Goal: Communication & Community: Answer question/provide support

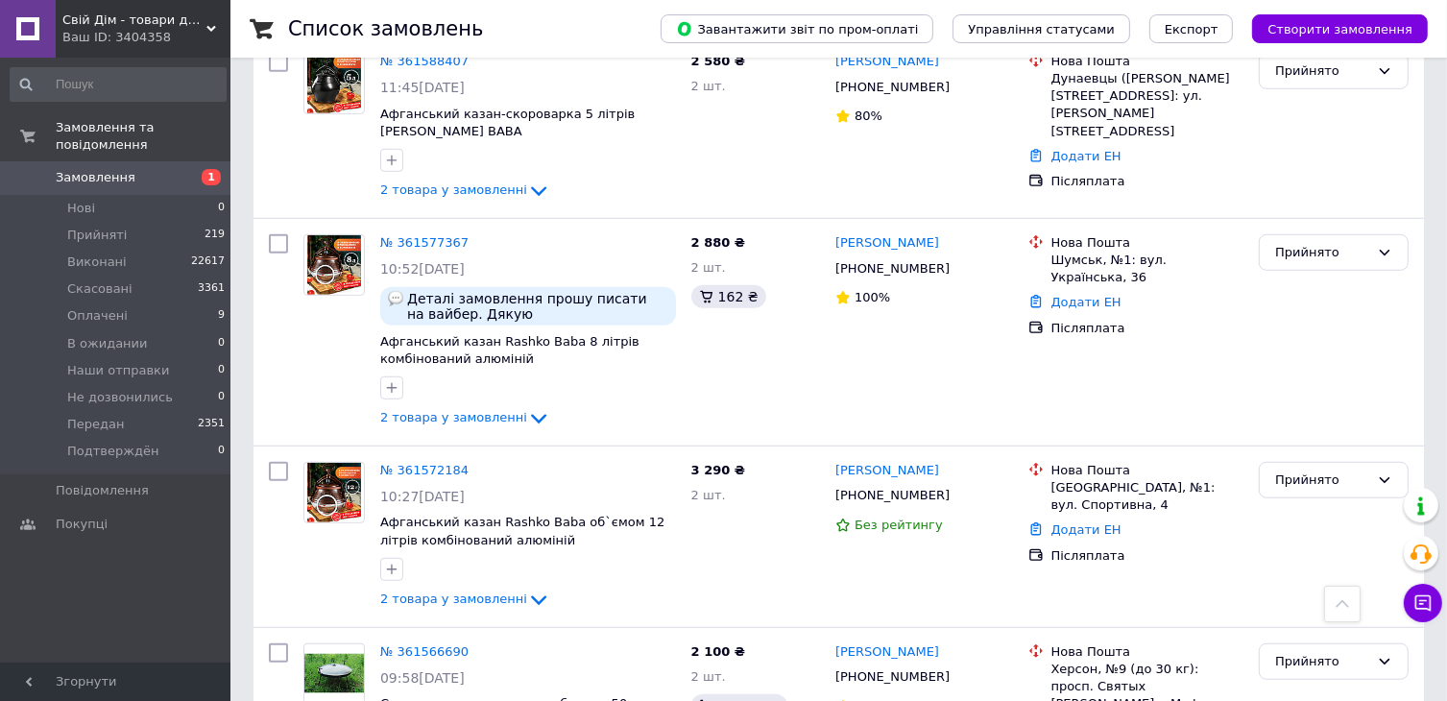
scroll to position [1248, 0]
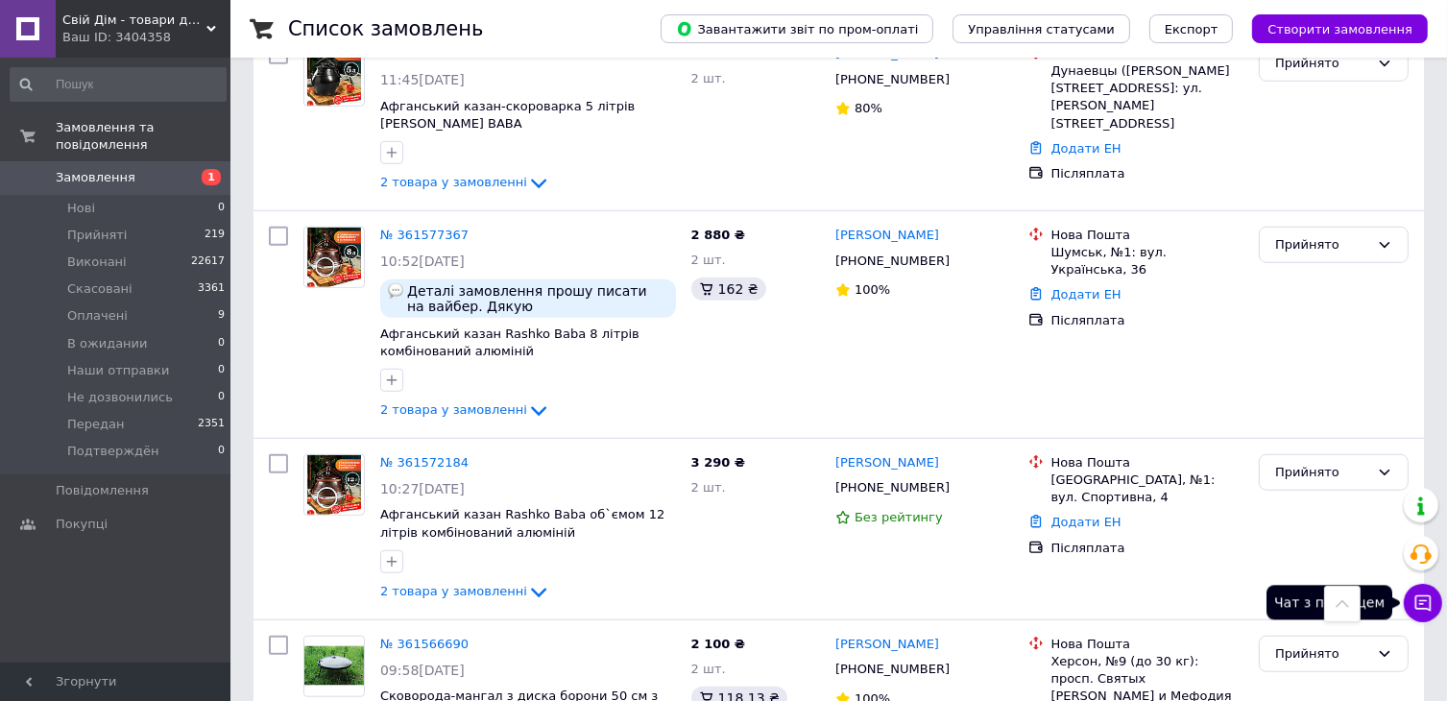
click at [1426, 603] on icon at bounding box center [1422, 602] width 19 height 19
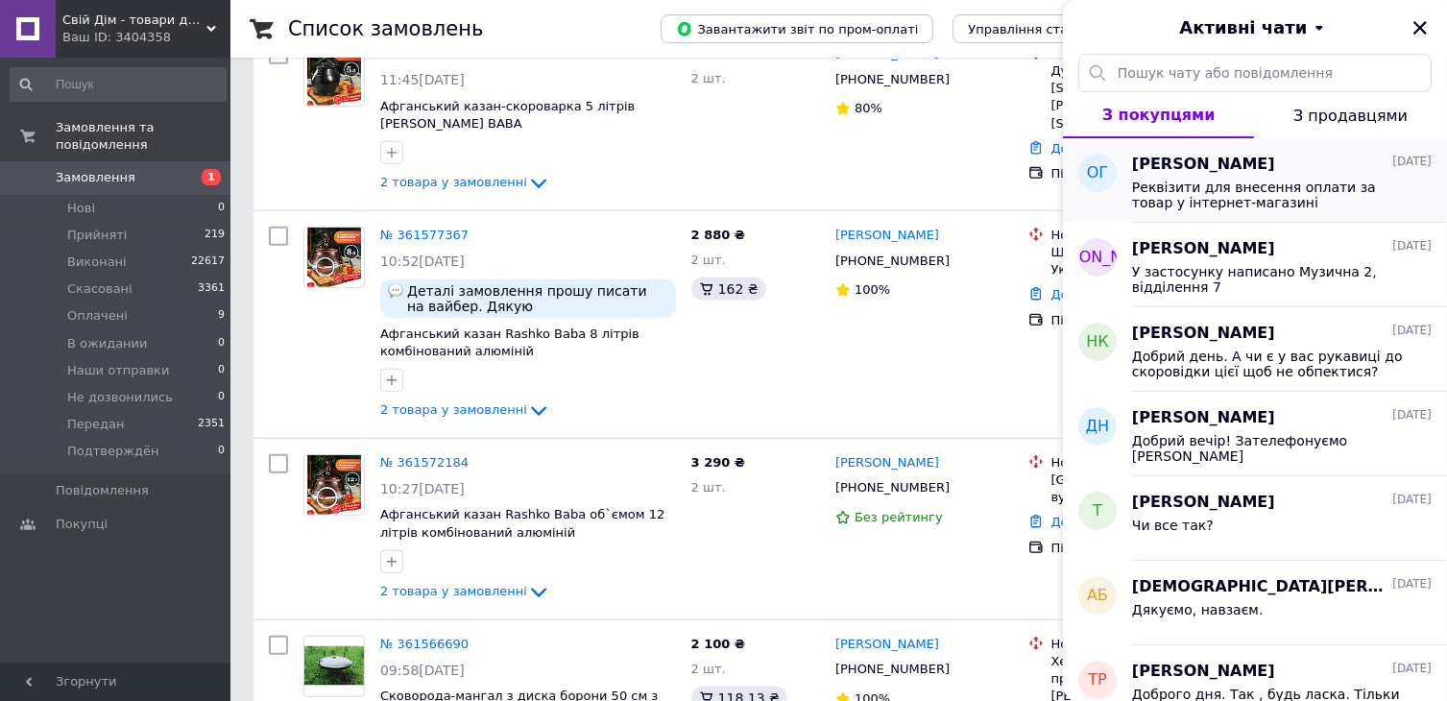
click at [1246, 183] on span "Реквізити для внесення оплати за товар у інтернет-магазині Сума замовлення: Отр…" at bounding box center [1268, 195] width 273 height 31
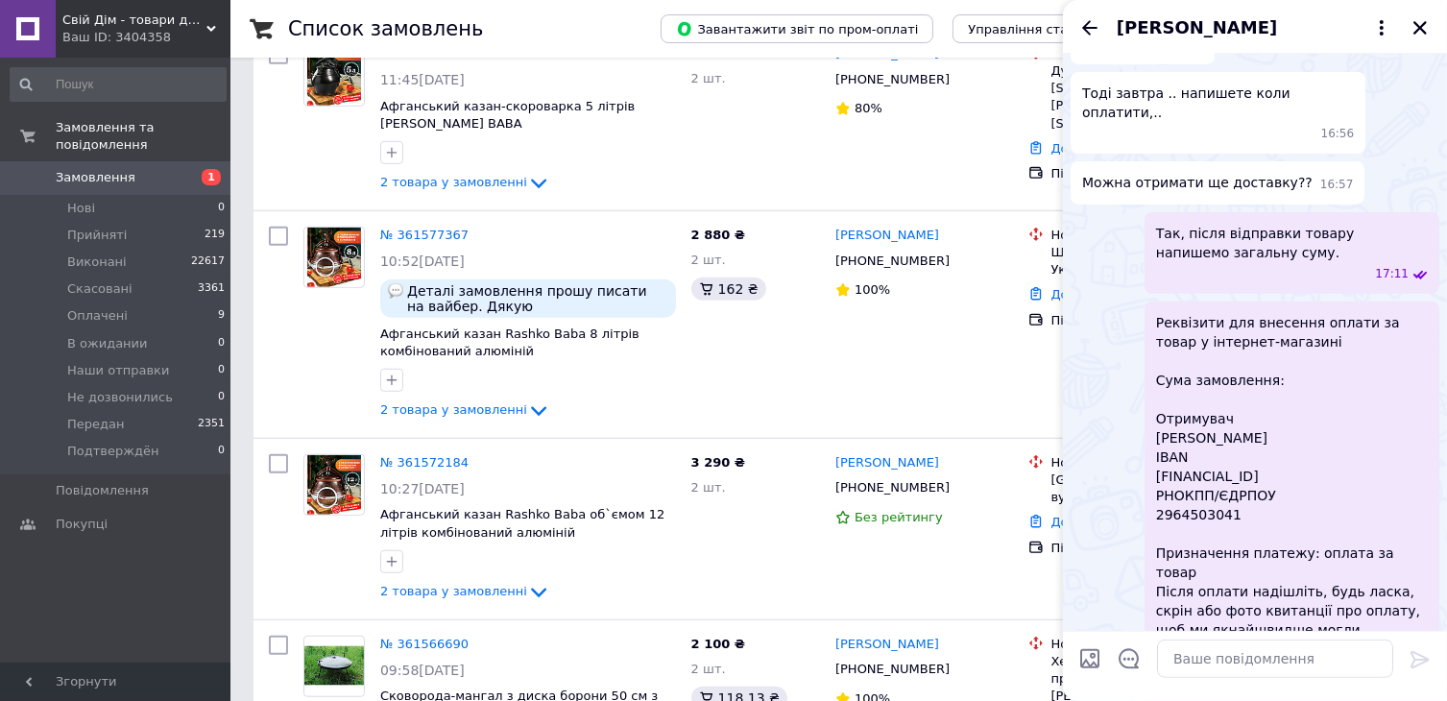
scroll to position [773, 0]
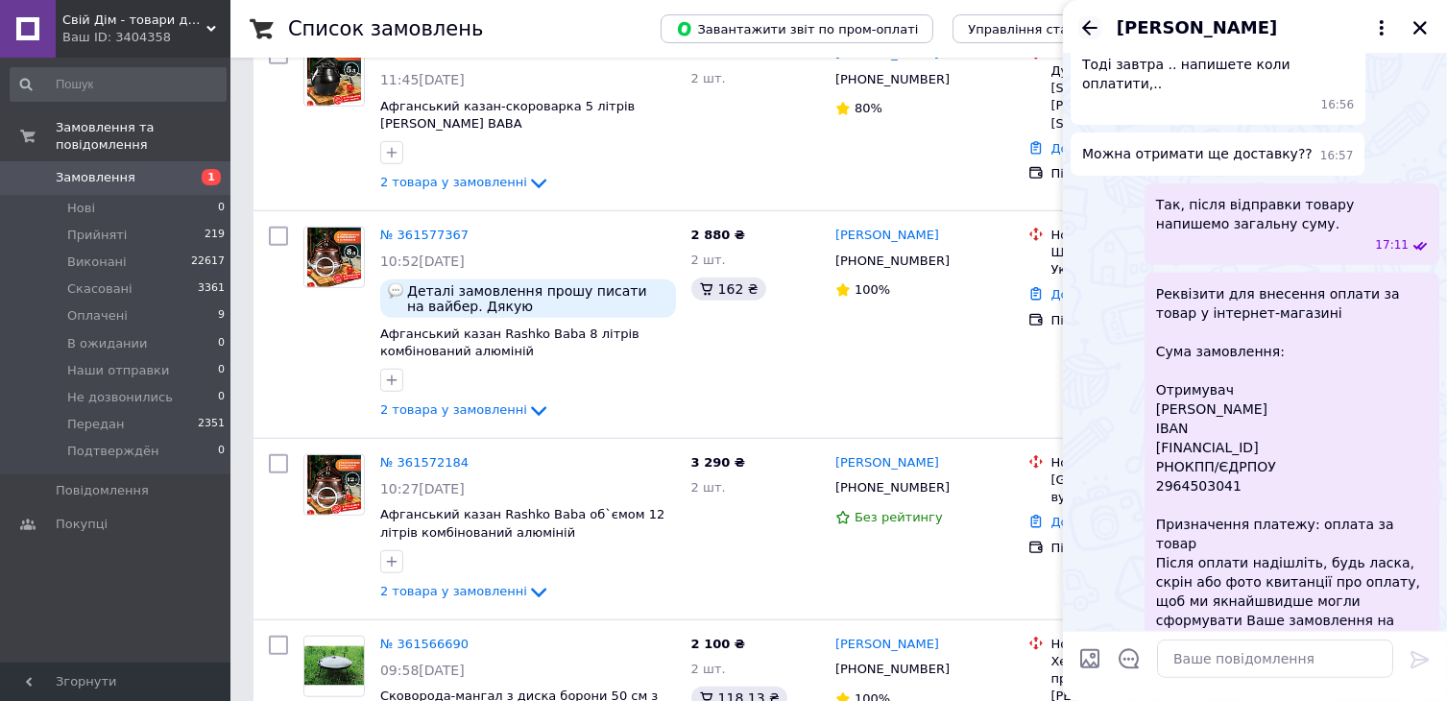
click at [1087, 35] on icon "Назад" at bounding box center [1089, 27] width 23 height 23
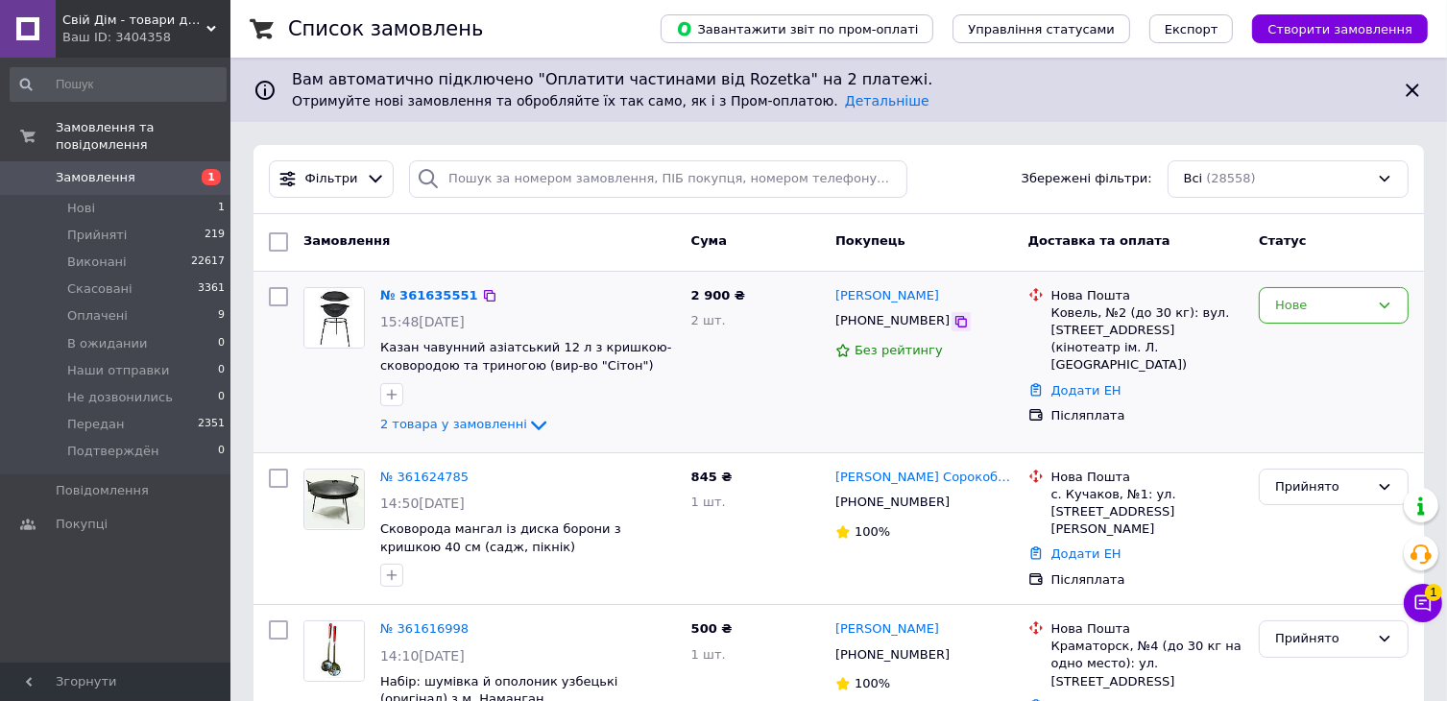
click at [953, 324] on icon at bounding box center [960, 321] width 15 height 15
click at [979, 508] on div "[PHONE_NUMBER]" at bounding box center [923, 501] width 181 height 21
click at [1424, 600] on icon at bounding box center [1423, 603] width 16 height 16
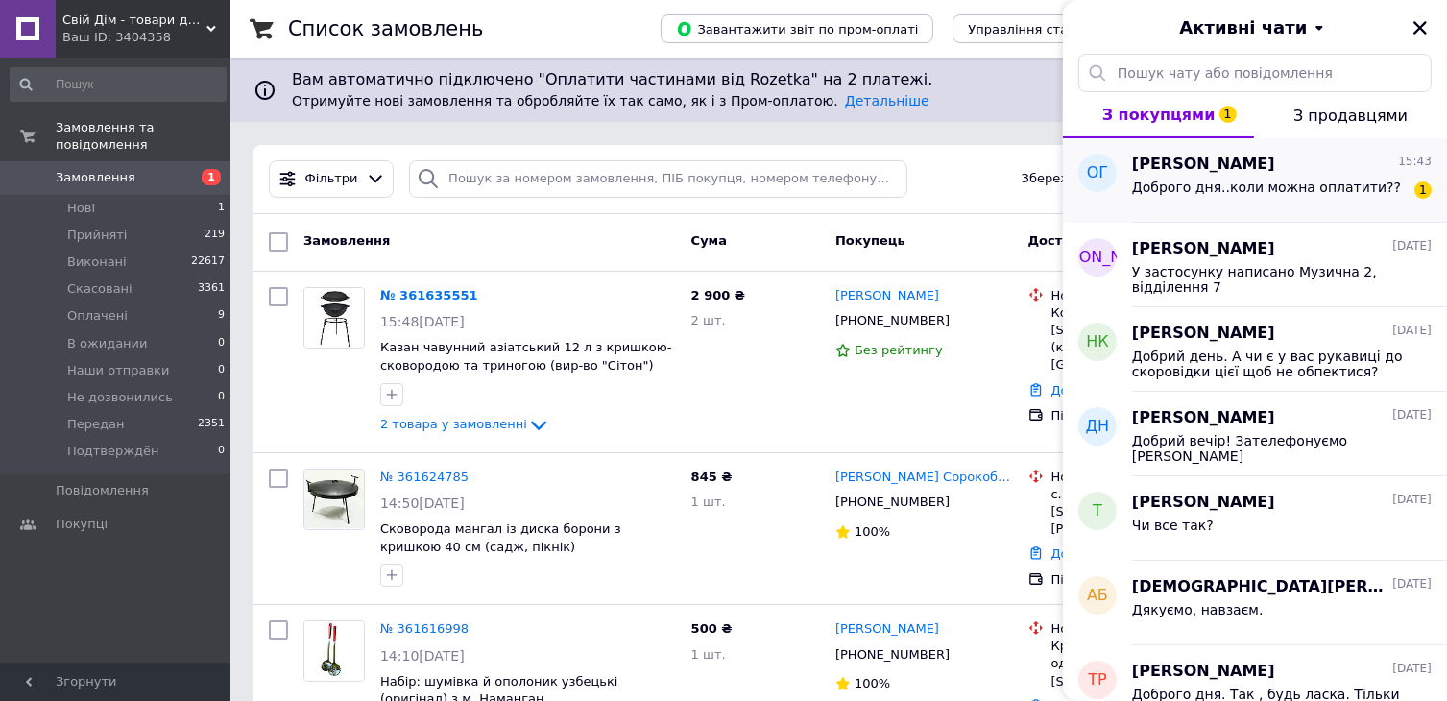
click at [1275, 183] on span "Доброго дня..коли можна оплатити??" at bounding box center [1266, 187] width 269 height 15
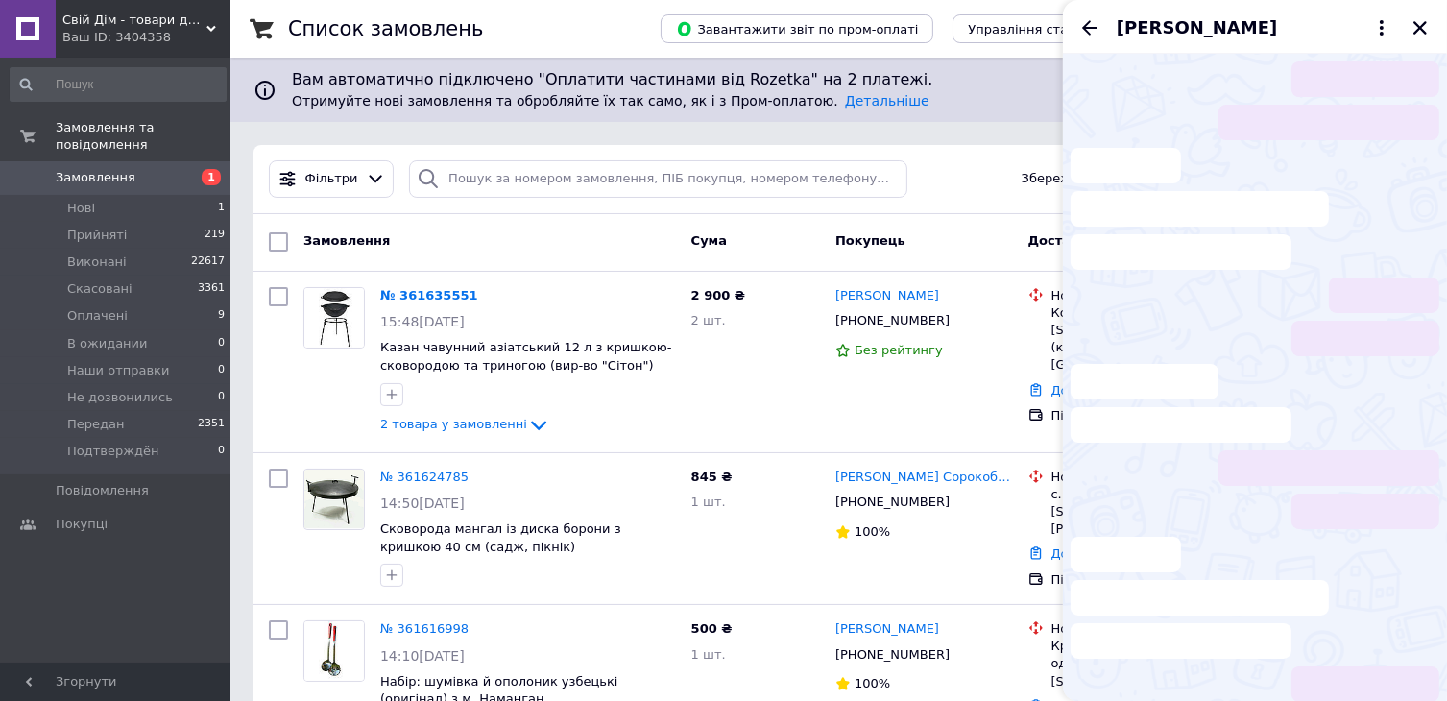
scroll to position [905, 0]
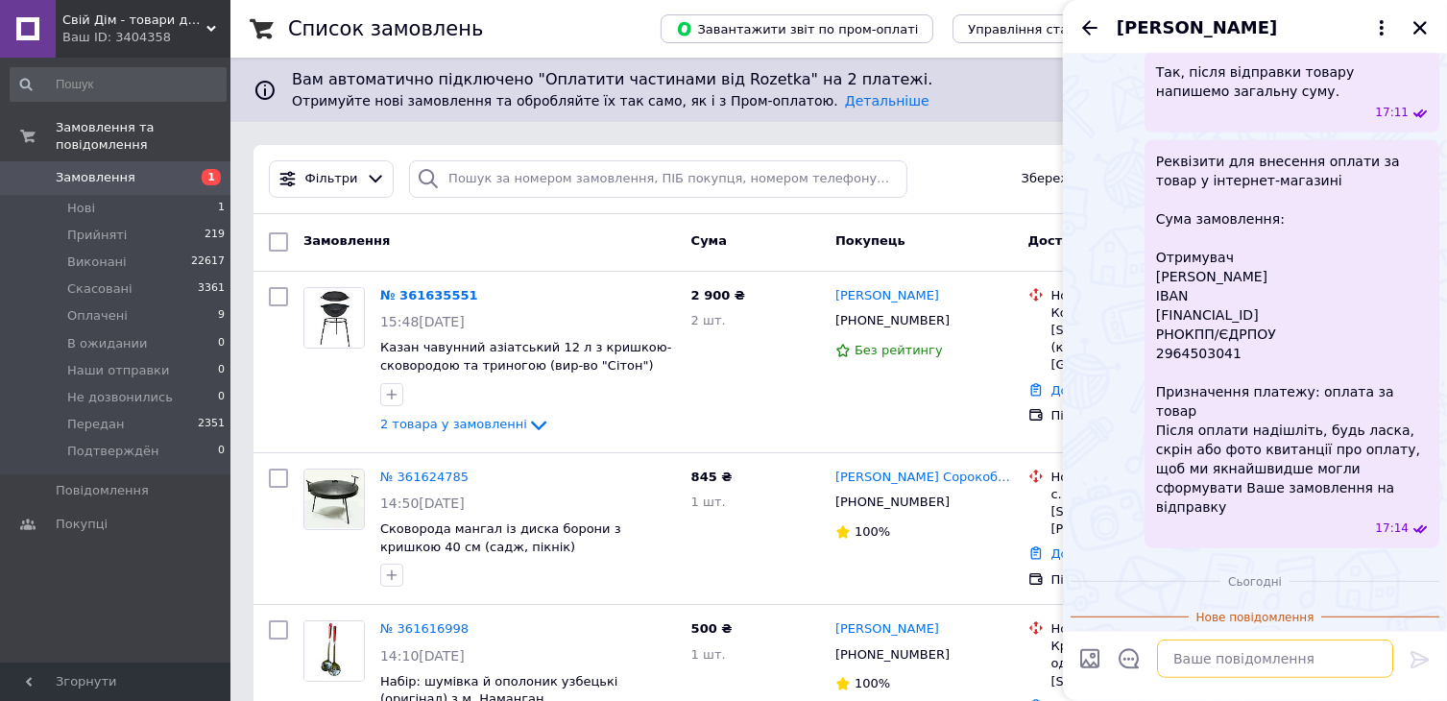
click at [1194, 665] on textarea at bounding box center [1275, 658] width 236 height 38
click at [1192, 649] on textarea "Добрийф день!" at bounding box center [1255, 658] width 275 height 38
click at [1238, 652] on textarea "Добрий день!" at bounding box center [1255, 658] width 275 height 38
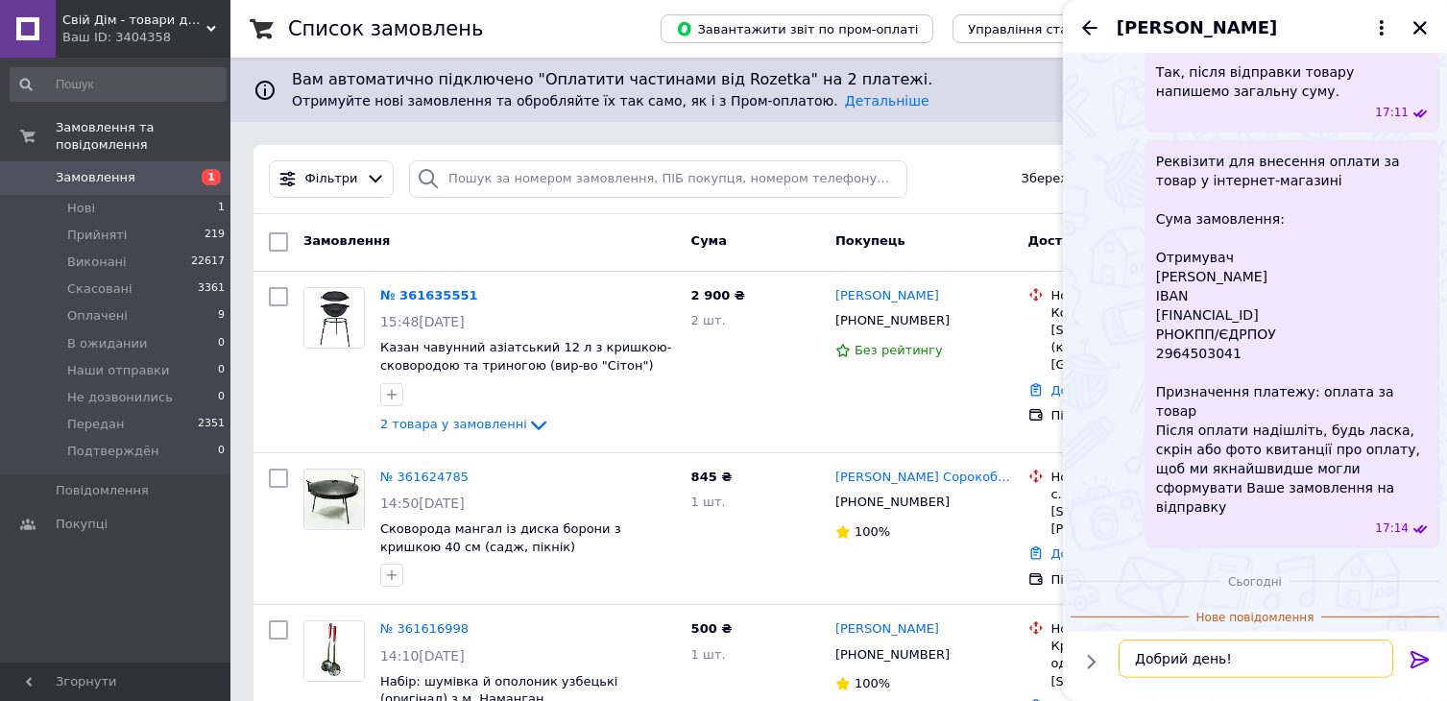
scroll to position [12, 0]
type textarea "Добрий день! Можете сплачувати."
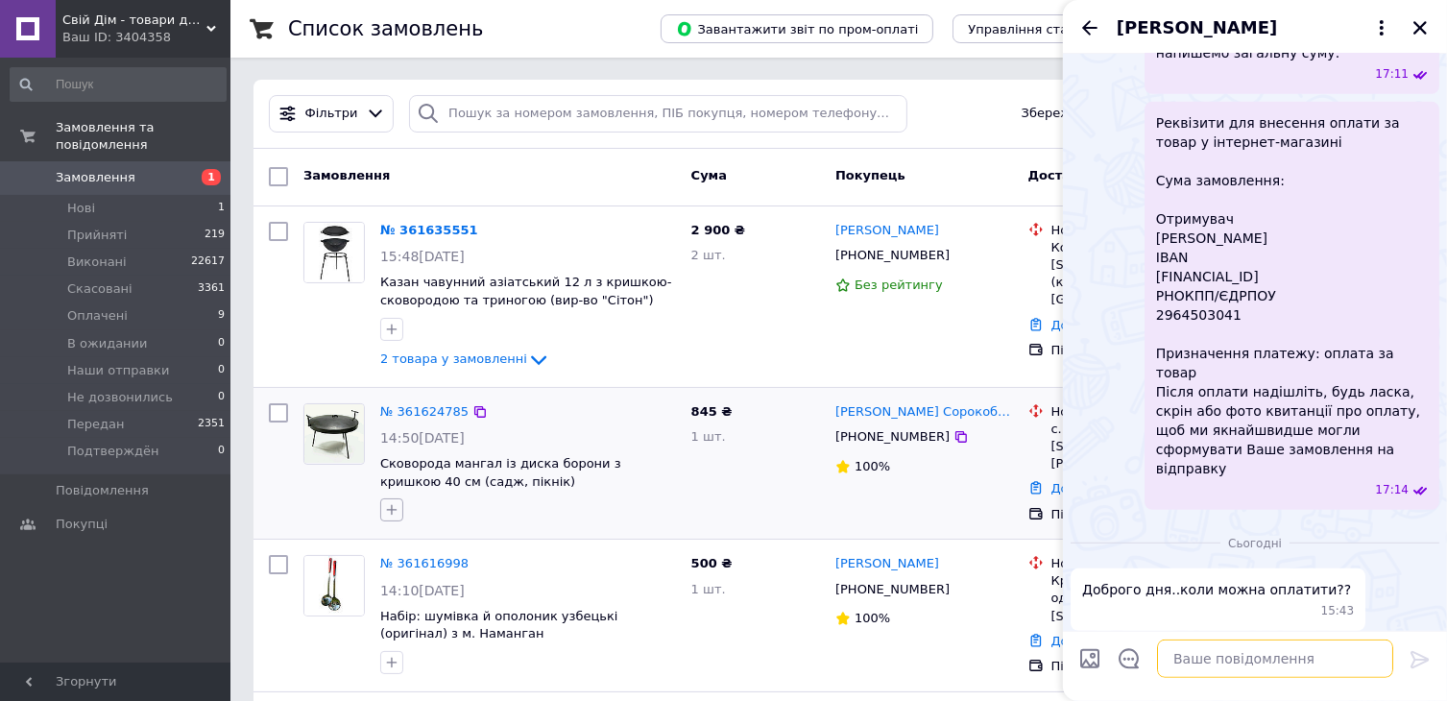
scroll to position [96, 0]
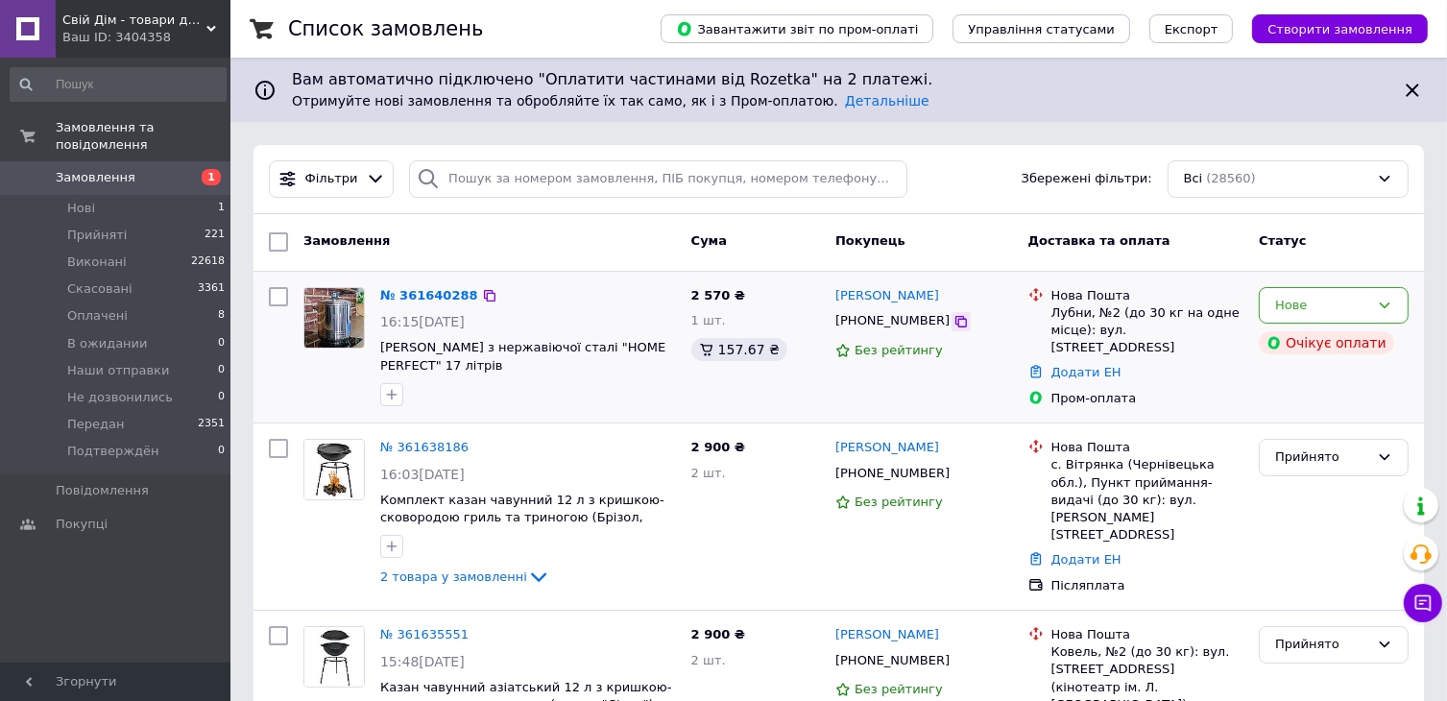
click at [955, 320] on icon at bounding box center [961, 322] width 12 height 12
click at [963, 340] on div "Без рейтингу" at bounding box center [924, 351] width 178 height 26
drag, startPoint x: 1051, startPoint y: 310, endPoint x: 1183, endPoint y: 335, distance: 133.9
click at [1183, 335] on div "Лубни, №2 (до 30 кг на одне місце): вул. [STREET_ADDRESS]" at bounding box center [1147, 330] width 193 height 53
copy div "Лубни, №2 (до 30 кг на одне місце): вул. [STREET_ADDRESS]"
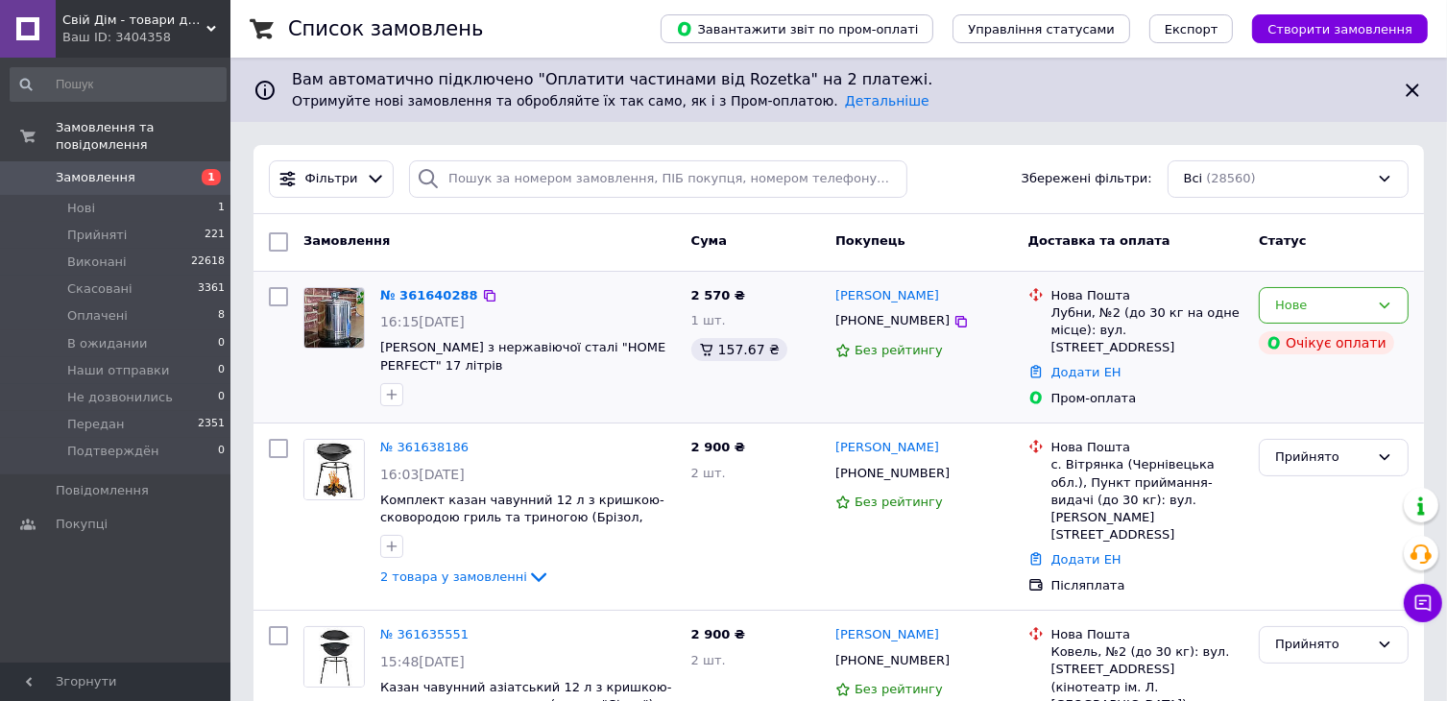
click at [979, 376] on div "[PERSON_NAME] [PHONE_NUMBER] Без рейтингу" at bounding box center [923, 347] width 193 height 136
drag, startPoint x: 1052, startPoint y: 310, endPoint x: 1178, endPoint y: 329, distance: 127.2
click at [1178, 329] on div "Лубни, №2 (до 30 кг на одне місце): вул. [STREET_ADDRESS]" at bounding box center [1147, 330] width 193 height 53
copy div "Лубни, №2 (до 30 кг на одне місце): вул. [STREET_ADDRESS]"
click at [524, 328] on div "16:15[DATE]" at bounding box center [528, 321] width 296 height 19
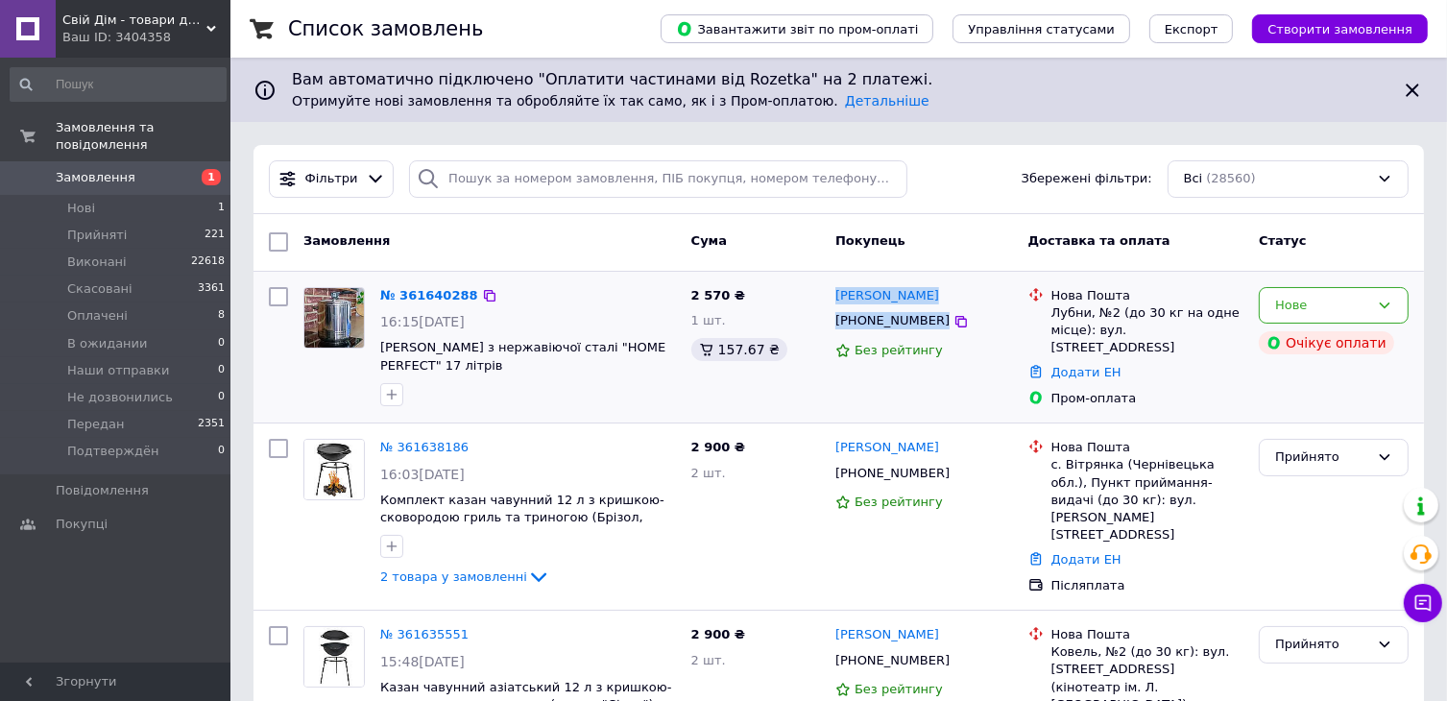
drag, startPoint x: 827, startPoint y: 291, endPoint x: 948, endPoint y: 308, distance: 122.2
click at [948, 308] on div "[PERSON_NAME] [PHONE_NUMBER] Без рейтингу" at bounding box center [923, 347] width 193 height 136
copy div "[PERSON_NAME] [PHONE_NUMBER]"
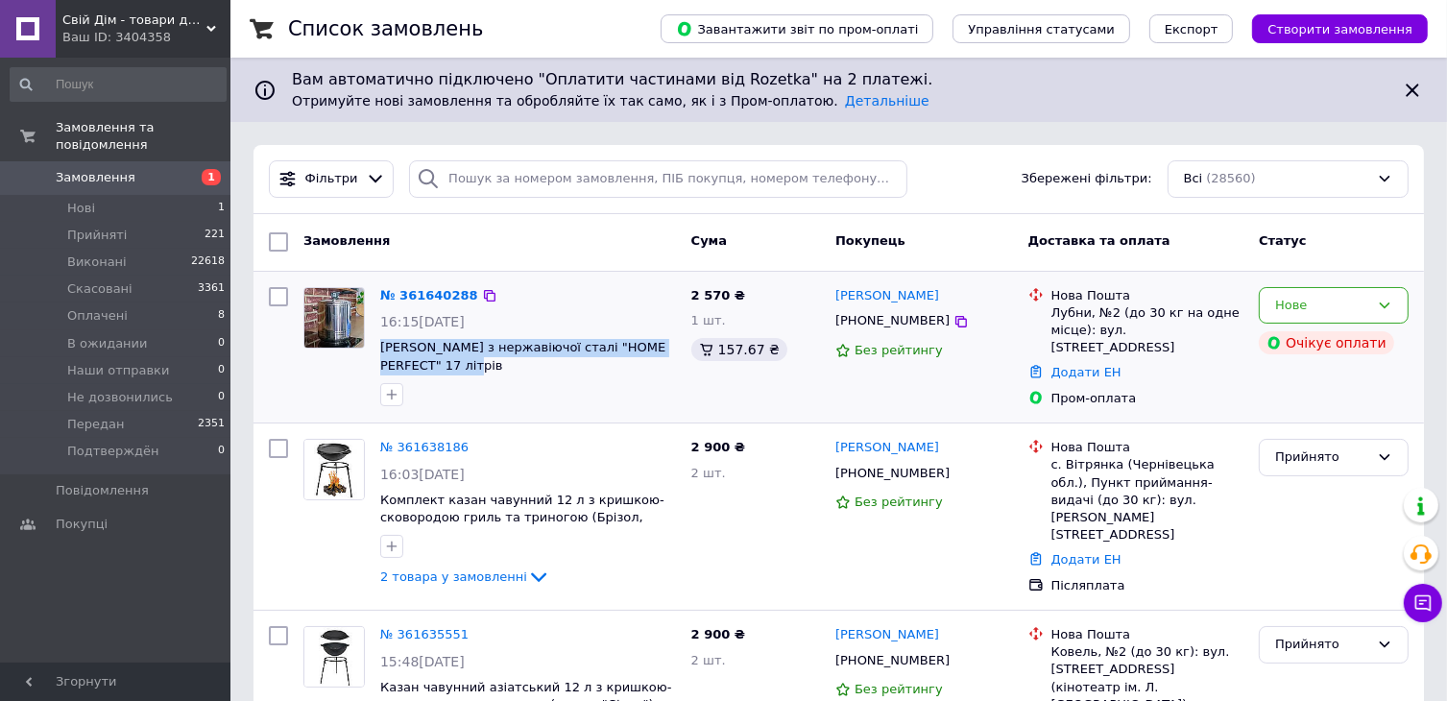
drag, startPoint x: 375, startPoint y: 339, endPoint x: 442, endPoint y: 366, distance: 71.5
click at [442, 366] on div "№ 361640288 16:15[DATE] Скороварка з нержавіючої сталі "HOME PERFECT" 17 літрів" at bounding box center [527, 346] width 311 height 134
copy span "[PERSON_NAME] з нержавіючої сталі "HOME PERFECT" 17 літрів"
click at [1382, 306] on icon at bounding box center [1384, 305] width 15 height 15
click at [1331, 344] on li "Прийнято" at bounding box center [1333, 345] width 148 height 36
